Goal: Find specific page/section: Find specific page/section

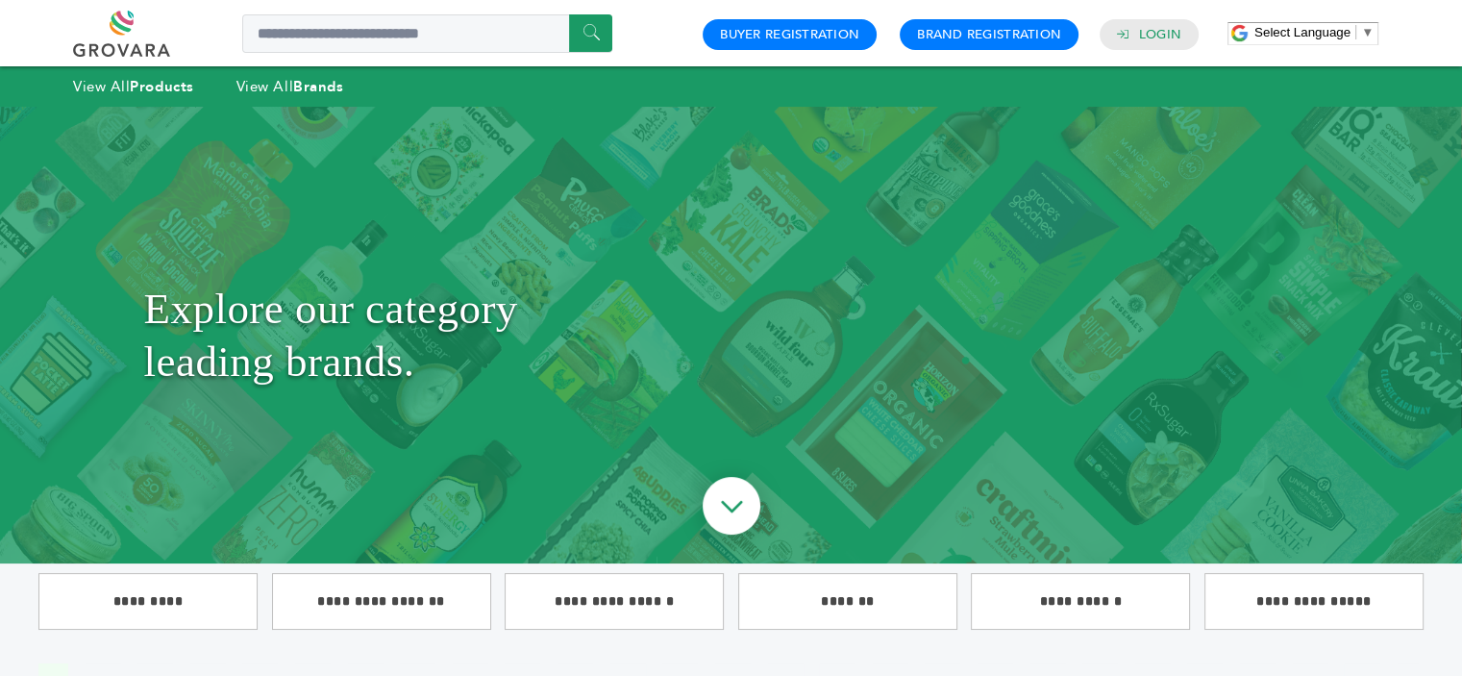
scroll to position [334, 0]
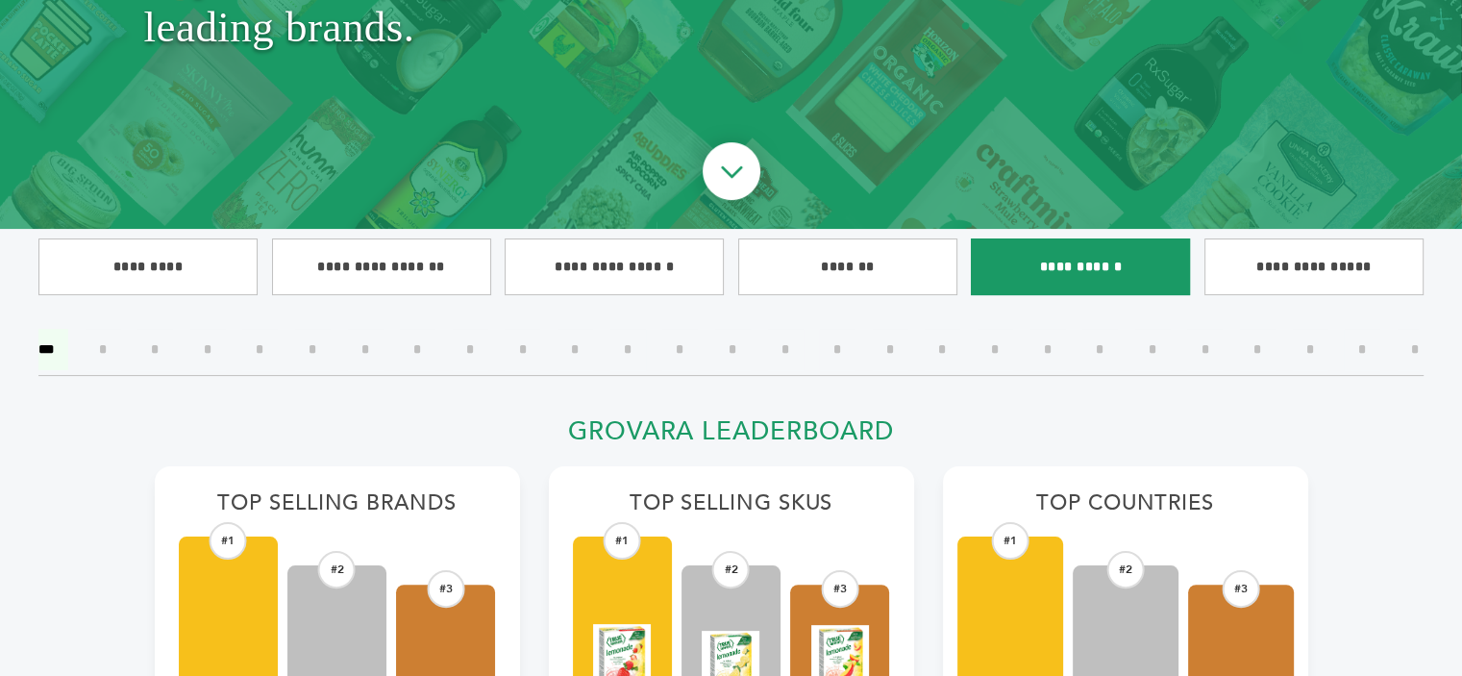
click at [1016, 248] on input"] "**********" at bounding box center [1080, 266] width 219 height 57
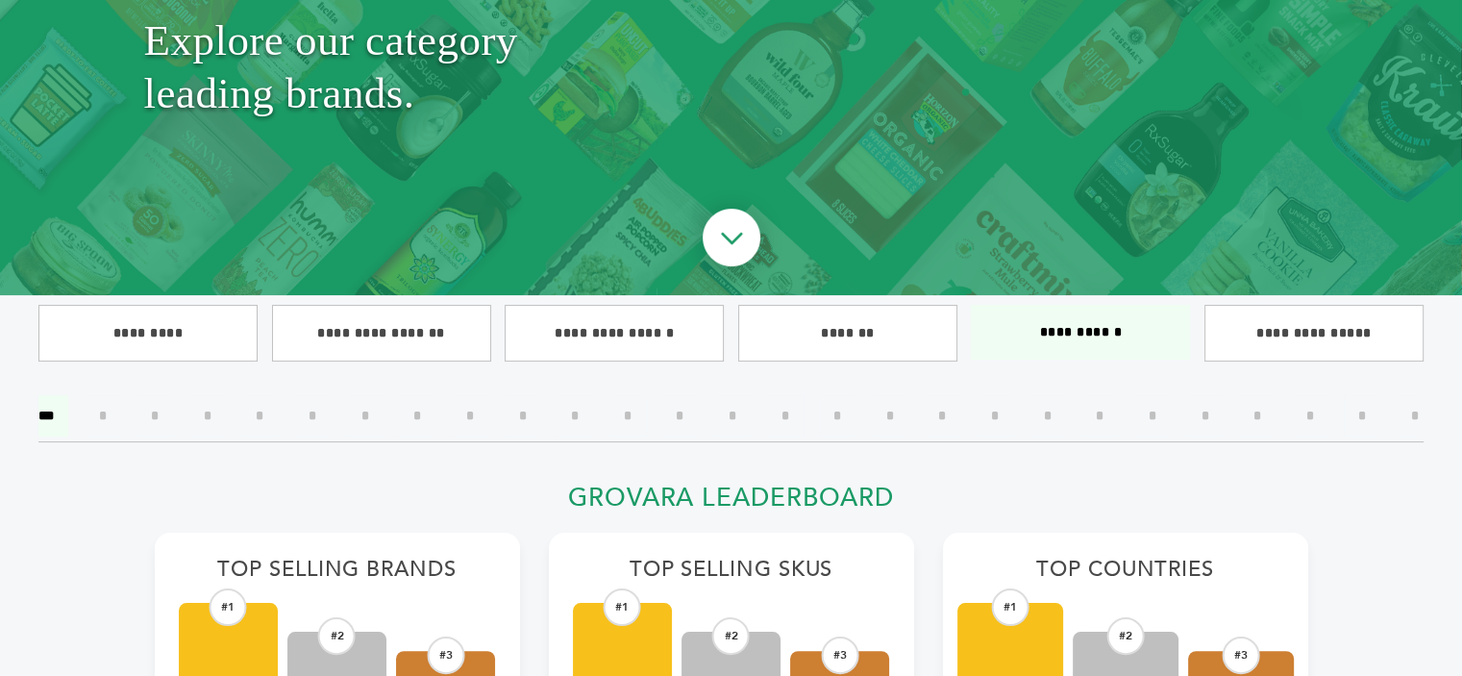
scroll to position [269, 0]
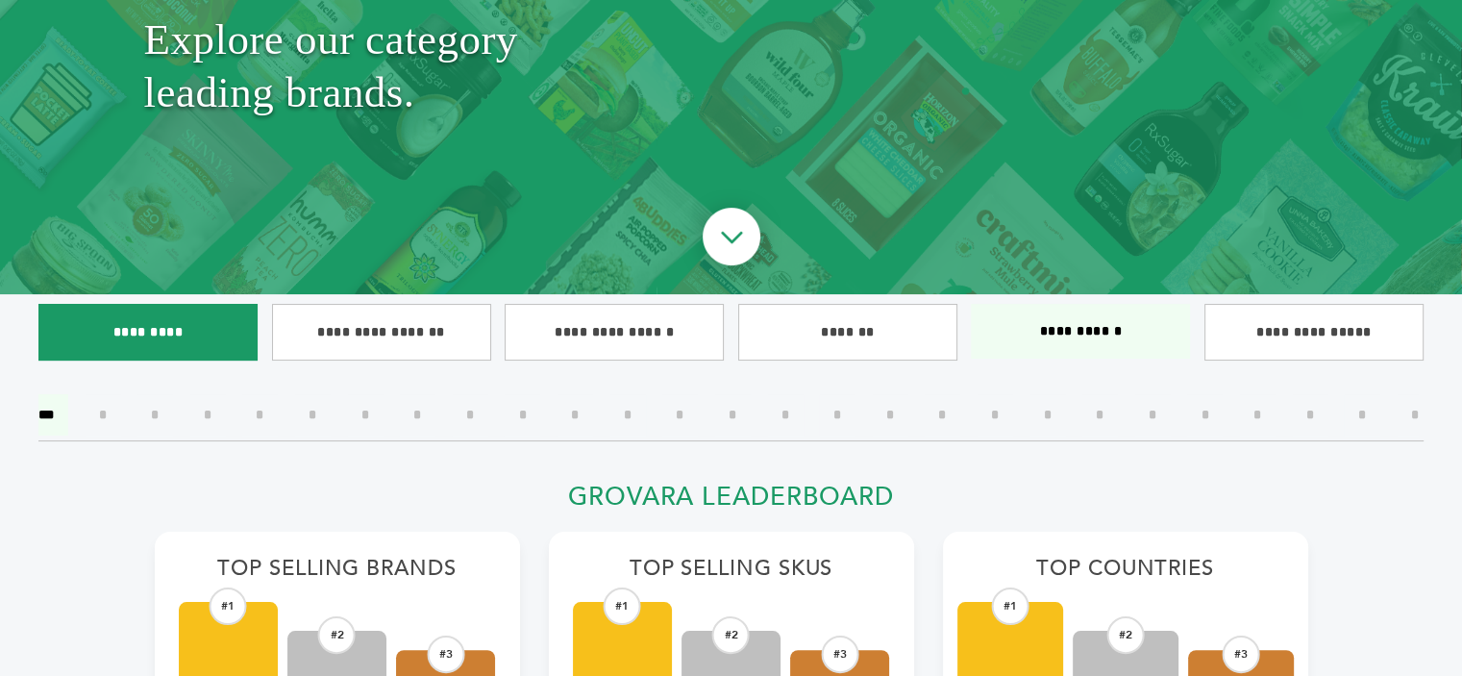
click at [155, 340] on input"] "*********" at bounding box center [147, 332] width 219 height 57
